Goal: Information Seeking & Learning: Learn about a topic

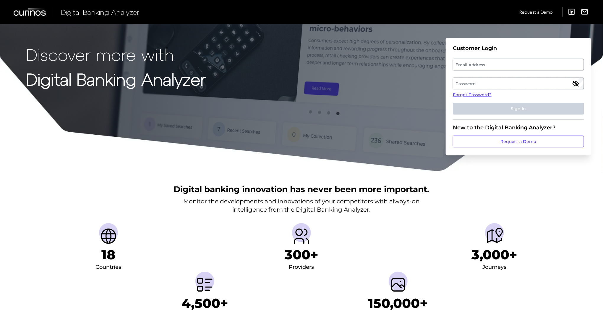
click at [499, 65] on label "Email Address" at bounding box center [518, 64] width 130 height 11
click at [499, 65] on input "email" at bounding box center [518, 65] width 131 height 12
type input "[EMAIL_ADDRESS][DOMAIN_NAME]"
click at [495, 79] on label "Password" at bounding box center [518, 83] width 130 height 11
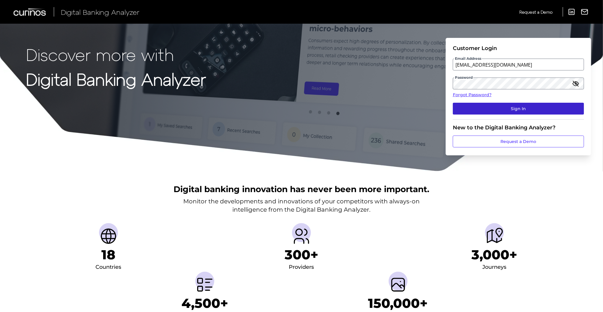
click at [483, 111] on button "Sign In" at bounding box center [518, 109] width 131 height 12
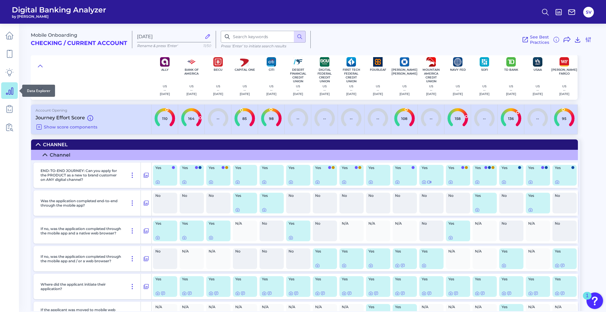
click at [10, 90] on icon at bounding box center [9, 91] width 7 height 7
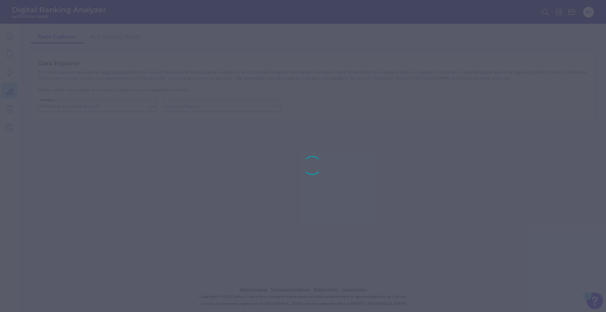
type input "[GEOGRAPHIC_DATA]"
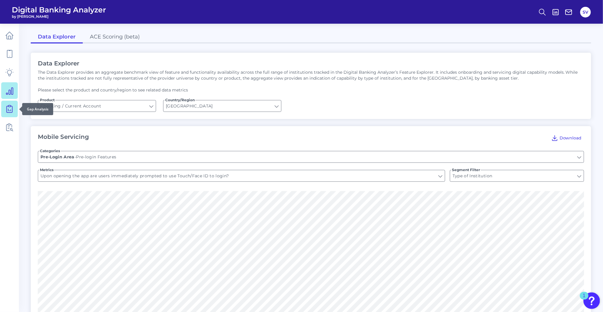
click at [9, 109] on icon at bounding box center [9, 109] width 8 height 8
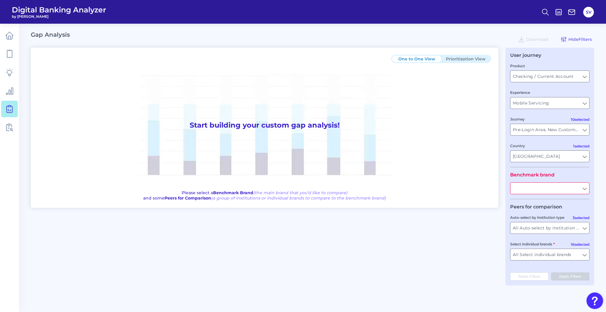
type input "All Journeys"
type input "All Countries"
click at [584, 78] on input "Checking / Current Account" at bounding box center [549, 76] width 79 height 11
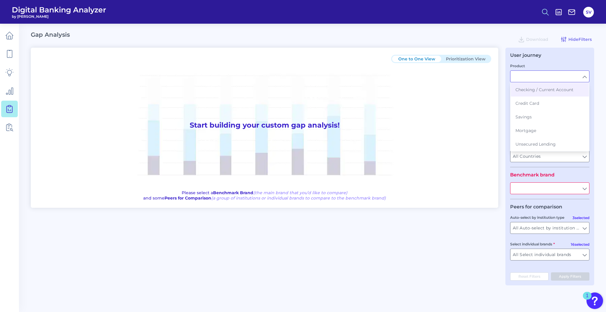
click at [545, 8] on icon at bounding box center [545, 12] width 8 height 8
type input "Checking / Current Account"
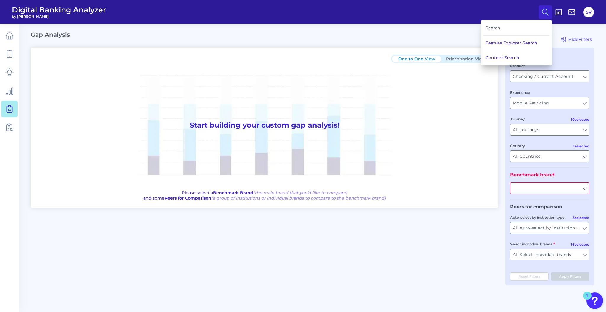
click at [504, 30] on div "Search" at bounding box center [516, 27] width 66 height 15
click at [507, 44] on button "Feature Explorer Search" at bounding box center [515, 42] width 71 height 15
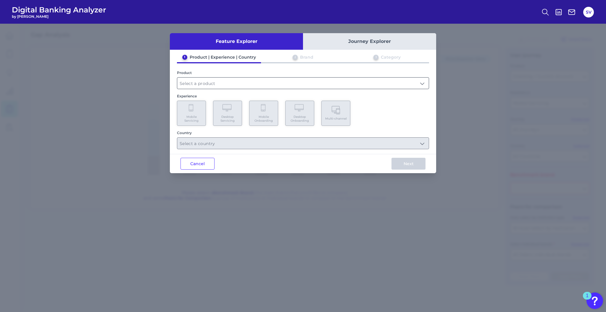
click at [307, 81] on input "text" at bounding box center [302, 82] width 251 height 11
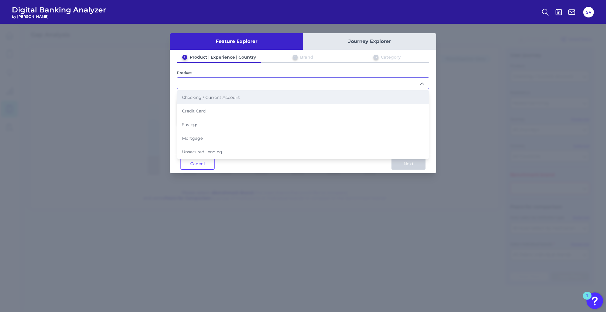
click at [232, 95] on span "Checking / Current Account" at bounding box center [211, 97] width 58 height 5
type input "Checking / Current Account"
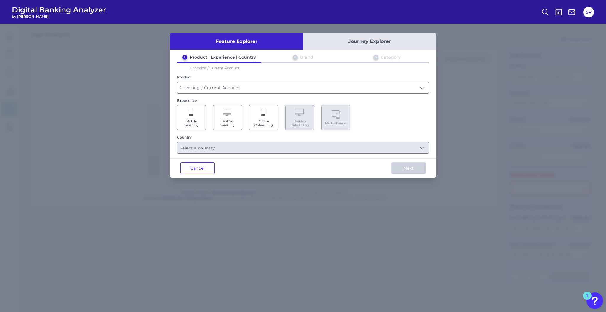
click at [266, 122] on span "Mobile Onboarding" at bounding box center [263, 123] width 22 height 8
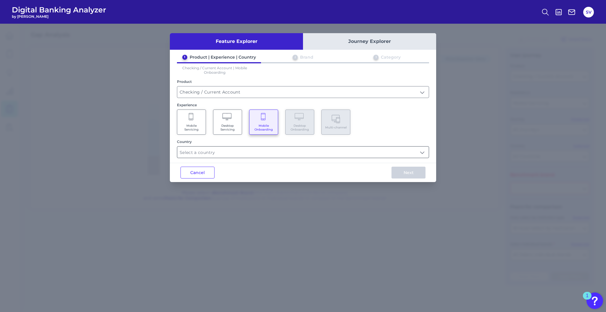
click at [249, 153] on input "text" at bounding box center [302, 151] width 251 height 11
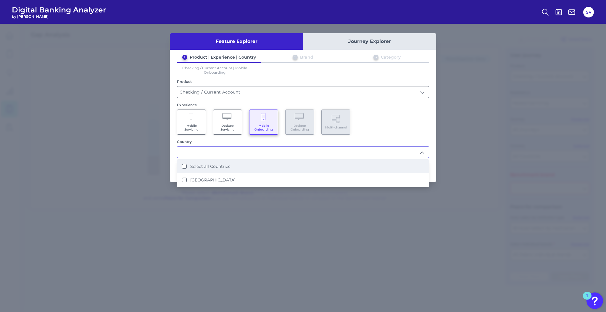
click at [238, 161] on li "Select all Countries" at bounding box center [302, 166] width 251 height 14
type input "Select all Countries"
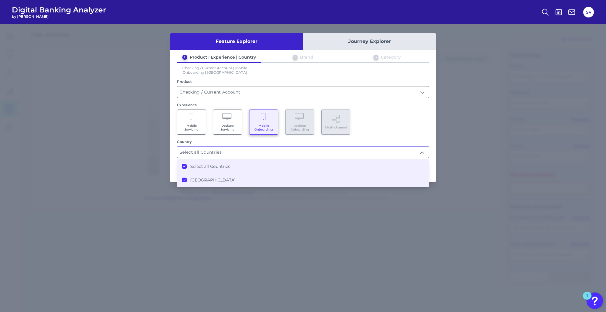
click at [470, 222] on div "Feature Explorer Journey Explorer 1 Product | Experience | Country 2 Brand 3 Ca…" at bounding box center [303, 168] width 606 height 288
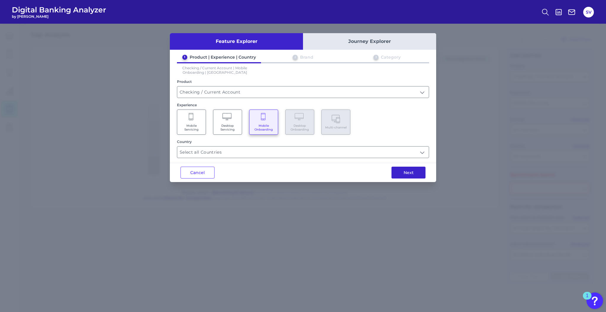
click at [414, 170] on button "Next" at bounding box center [408, 172] width 34 height 12
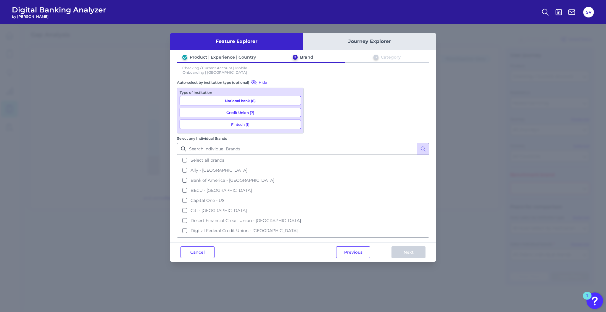
drag, startPoint x: 271, startPoint y: 101, endPoint x: 268, endPoint y: 104, distance: 4.2
click at [271, 103] on button "National bank (8)" at bounding box center [239, 100] width 121 height 9
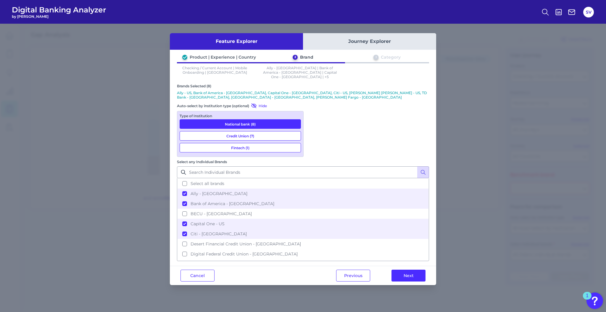
click at [264, 131] on button "Credit Union (7)" at bounding box center [239, 135] width 121 height 9
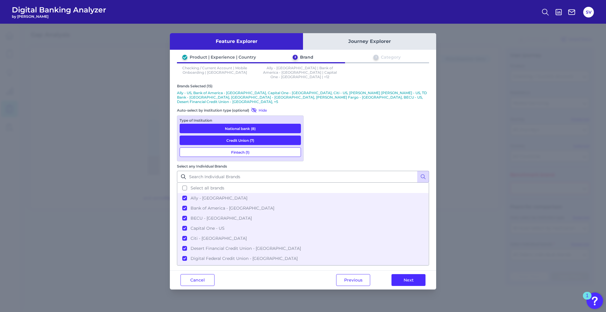
click at [264, 147] on button "Fintech (1)" at bounding box center [239, 151] width 121 height 9
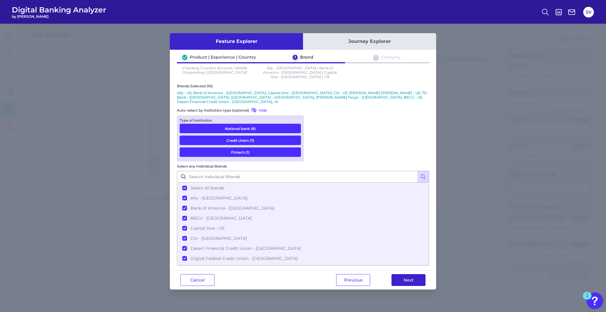
click at [409, 274] on button "Next" at bounding box center [408, 280] width 34 height 12
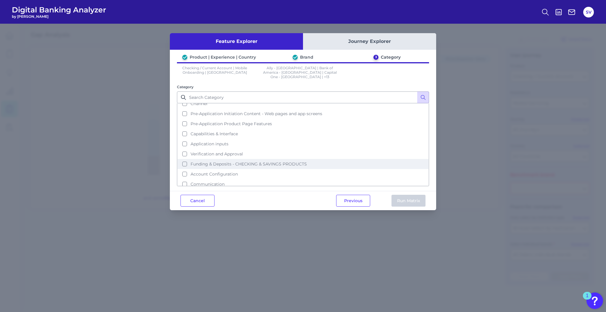
scroll to position [16, 0]
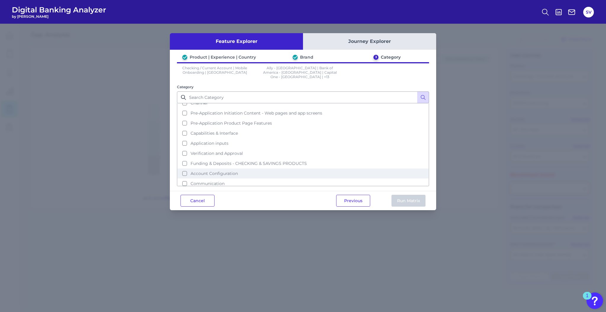
click at [224, 171] on span "Account Configuration" at bounding box center [213, 173] width 47 height 5
click at [402, 195] on button "Run Matrix" at bounding box center [408, 201] width 34 height 12
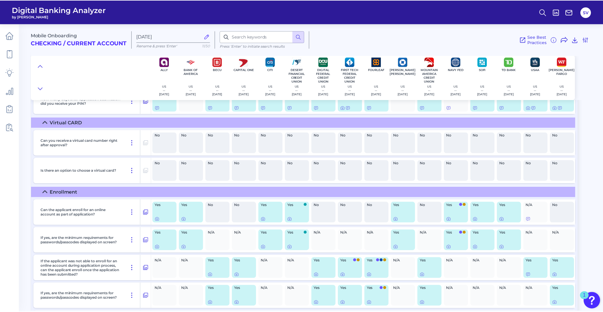
scroll to position [380, 0]
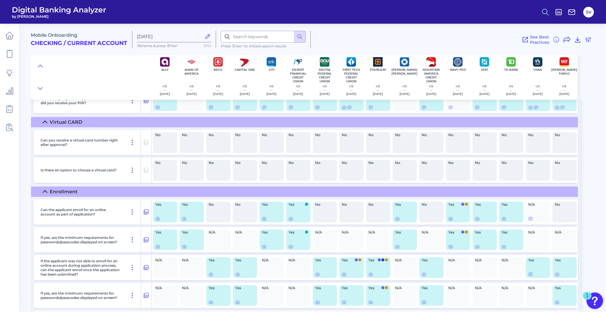
click at [544, 12] on icon at bounding box center [545, 12] width 8 height 8
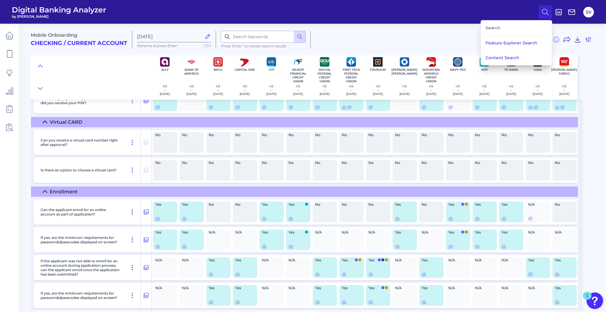
click at [531, 25] on div "Search" at bounding box center [516, 27] width 66 height 15
click at [500, 26] on div "Search" at bounding box center [516, 27] width 66 height 15
click at [499, 53] on button "Content Search" at bounding box center [515, 57] width 71 height 15
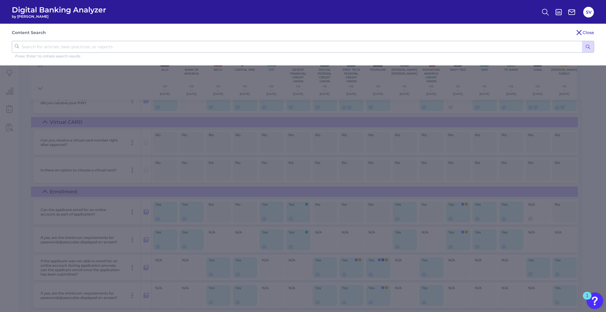
click at [237, 45] on input "text" at bounding box center [303, 47] width 582 height 12
type input "Registration"
click button "submit" at bounding box center [588, 46] width 12 height 11
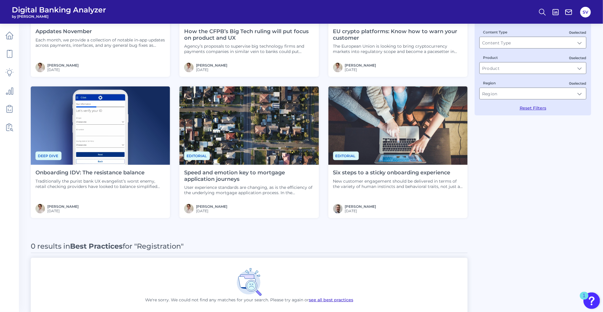
scroll to position [118, 0]
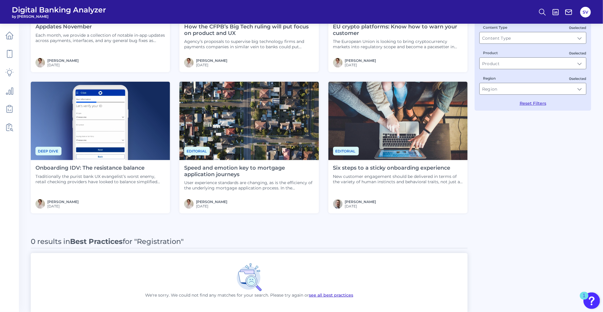
drag, startPoint x: 99, startPoint y: 168, endPoint x: 98, endPoint y: 178, distance: 9.5
click at [98, 178] on p "Traditionally the purist bank UX evangelist’s worst enemy, retail checking prov…" at bounding box center [100, 179] width 130 height 11
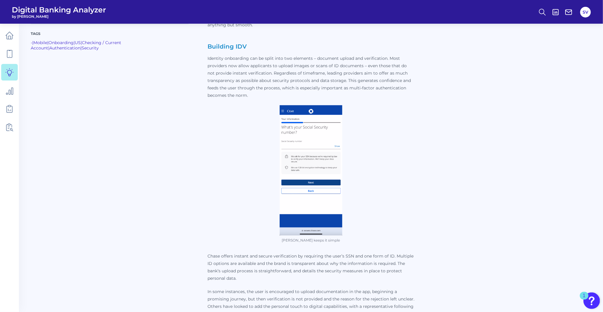
scroll to position [650, 0]
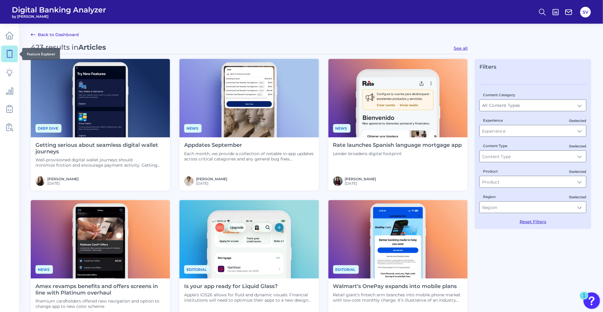
click at [8, 54] on icon at bounding box center [9, 54] width 8 height 8
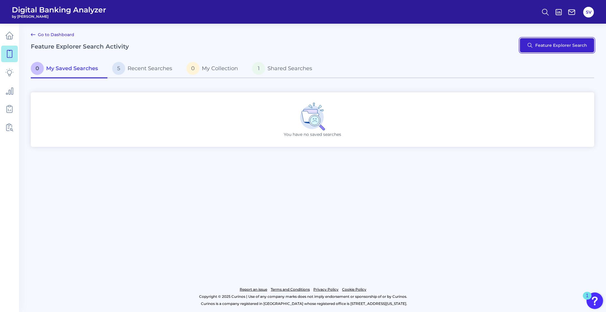
click at [552, 44] on button "Feature Explorer Search" at bounding box center [556, 45] width 74 height 14
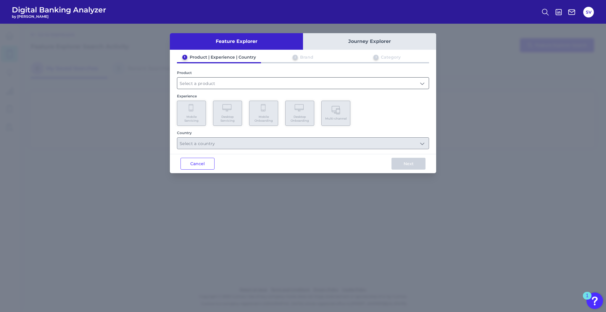
click at [315, 81] on input "text" at bounding box center [302, 82] width 251 height 11
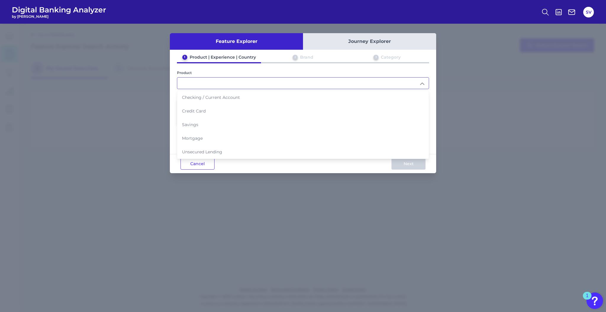
click at [541, 112] on div "Feature Explorer Journey Explorer 1 Product | Experience | Country 2 Brand 3 Ca…" at bounding box center [303, 168] width 606 height 288
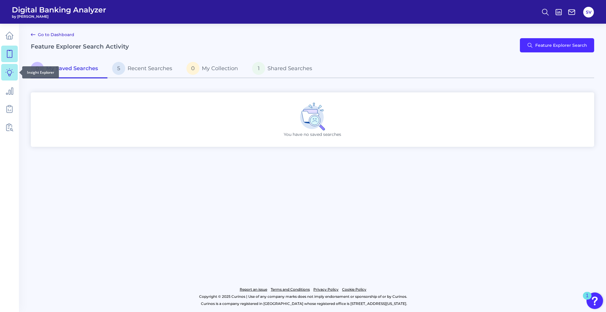
click at [8, 69] on icon at bounding box center [9, 72] width 8 height 8
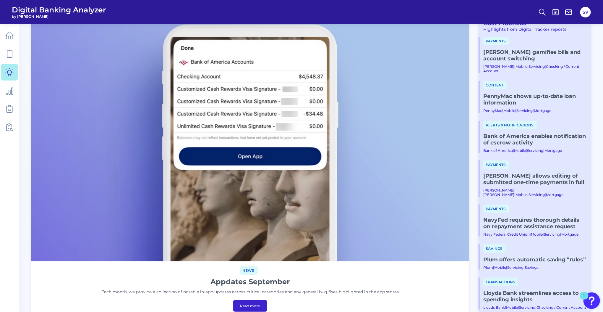
scroll to position [31, 0]
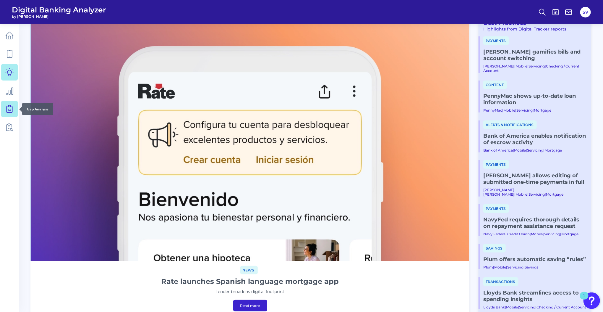
click at [5, 109] on icon at bounding box center [9, 109] width 8 height 8
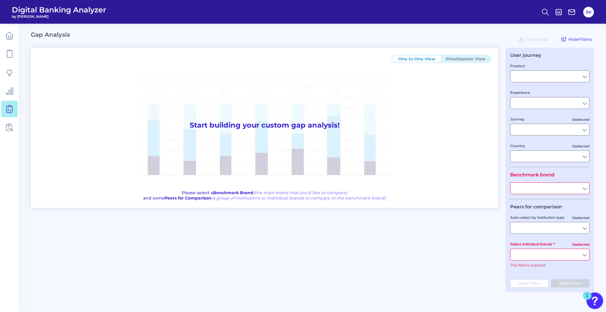
type input "Checking / Current Account"
type input "Mobile Servicing"
type input "Pre-Login Area, New Customer Onboarding, Login & Authentication, Accounts and t…"
type input "[GEOGRAPHIC_DATA]"
type input "All Select individual brands"
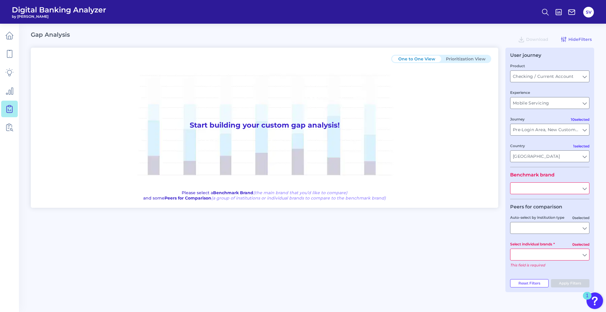
type input "All Countries"
type input "All Journeys"
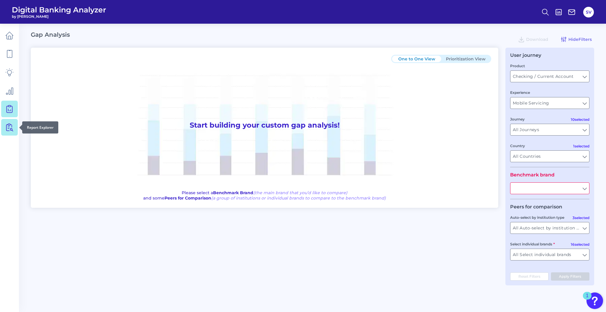
click at [15, 124] on link at bounding box center [9, 127] width 17 height 17
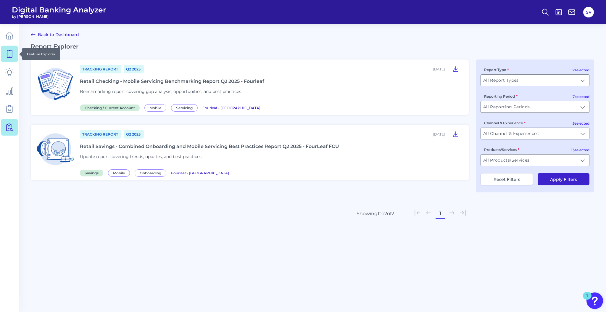
click at [10, 50] on icon at bounding box center [9, 54] width 8 height 8
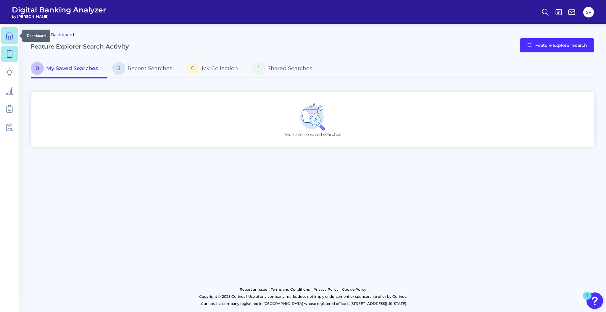
click at [10, 37] on icon at bounding box center [9, 35] width 8 height 8
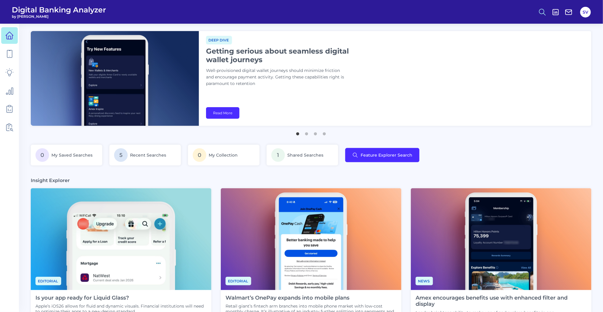
click at [541, 10] on icon at bounding box center [542, 12] width 8 height 8
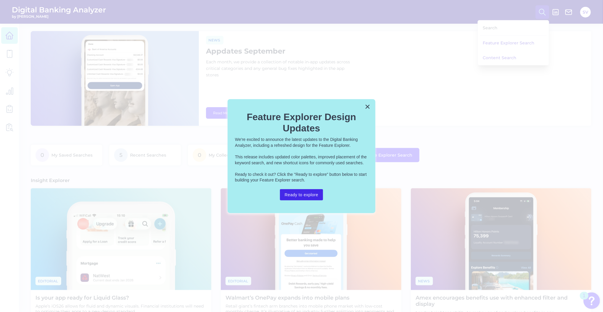
click at [308, 199] on button "Ready to explore" at bounding box center [301, 194] width 43 height 11
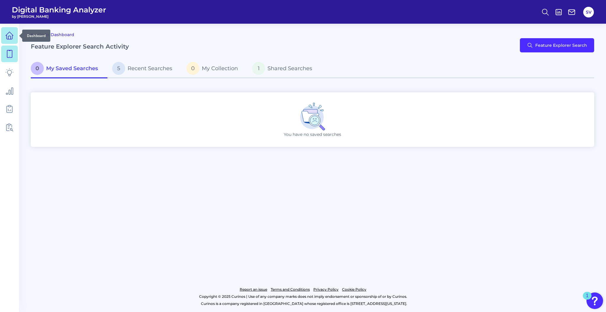
click at [12, 37] on icon at bounding box center [9, 35] width 8 height 8
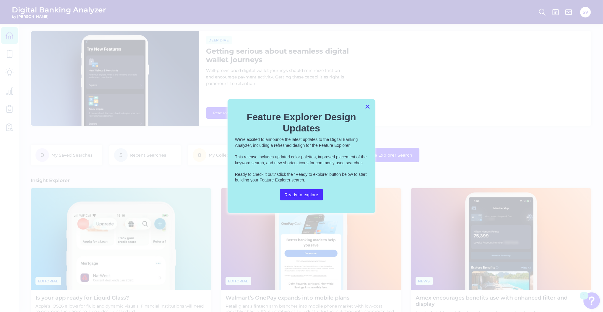
click at [370, 106] on button "×" at bounding box center [368, 106] width 6 height 9
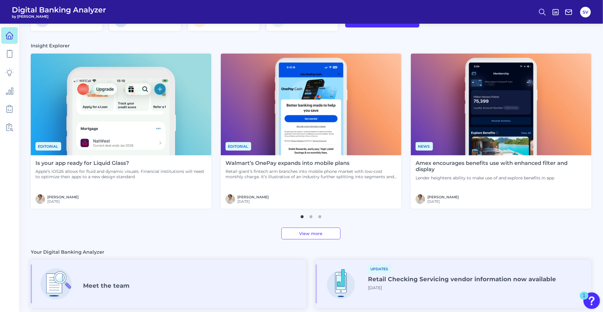
scroll to position [158, 0]
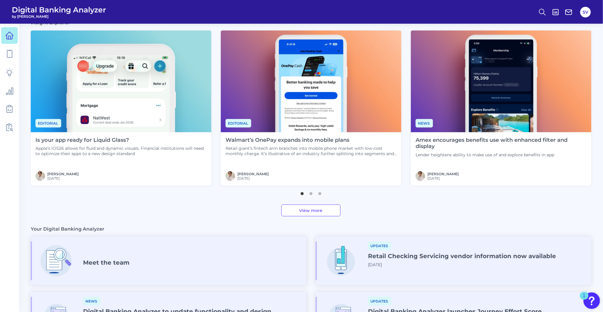
click at [312, 210] on link "View more" at bounding box center [310, 210] width 59 height 12
